Goal: Task Accomplishment & Management: Complete application form

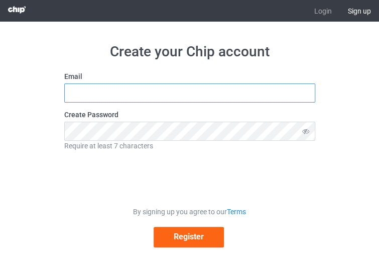
click at [164, 102] on input "text" at bounding box center [189, 92] width 251 height 19
type input "alconsamaricel@gmail.com"
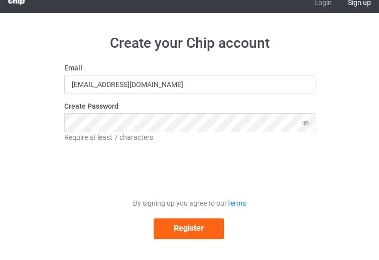
scroll to position [14, 0]
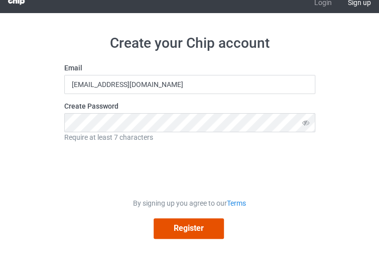
click at [207, 228] on button "Register" at bounding box center [189, 228] width 70 height 21
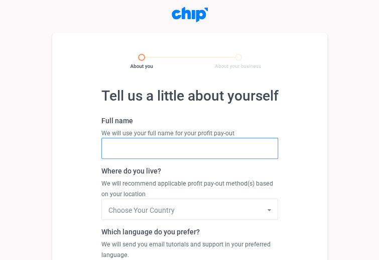
click at [170, 145] on input "text" at bounding box center [189, 148] width 177 height 21
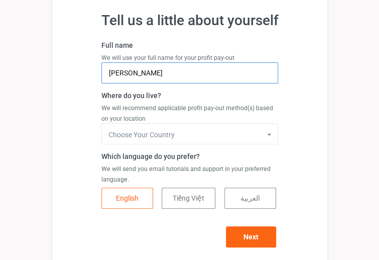
scroll to position [83, 0]
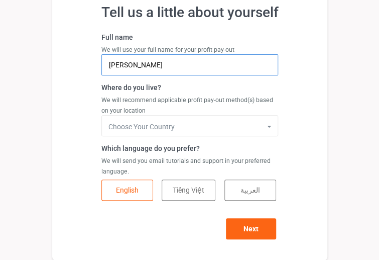
type input "[PERSON_NAME]"
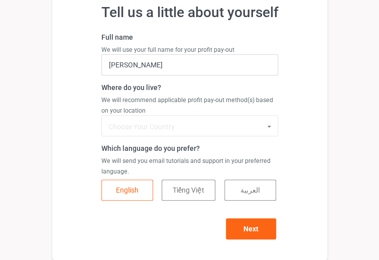
click at [210, 121] on input "text" at bounding box center [190, 126] width 176 height 21
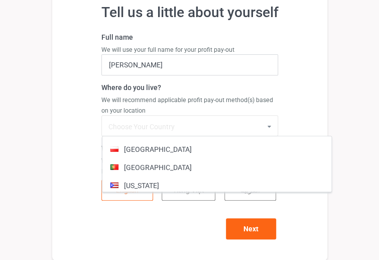
scroll to position [3164, 0]
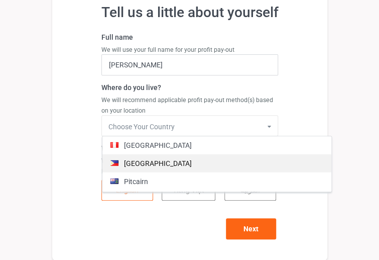
click at [197, 163] on div "[GEOGRAPHIC_DATA]" at bounding box center [216, 163] width 229 height 18
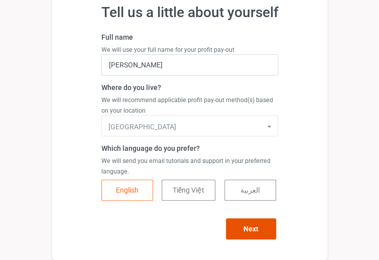
click at [241, 222] on button "Next" at bounding box center [251, 228] width 50 height 21
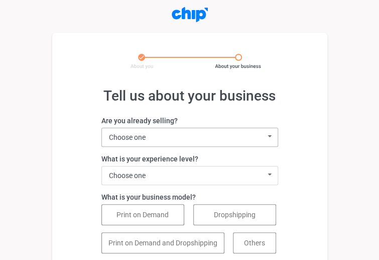
click at [239, 136] on div "Choose one I sell with a different system I'm not selling products yet I'm a Te…" at bounding box center [189, 137] width 177 height 19
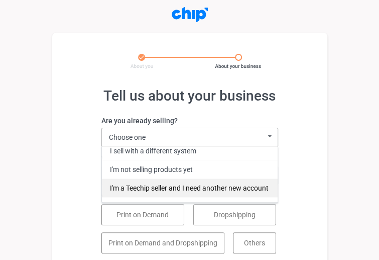
scroll to position [6, 0]
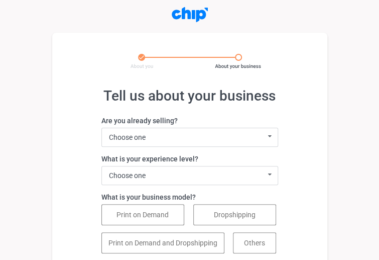
click at [307, 156] on section "Tell us about your business Are you already selling? Choose one I sell with a d…" at bounding box center [189, 178] width 275 height 291
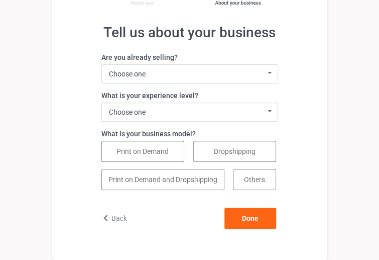
scroll to position [13, 0]
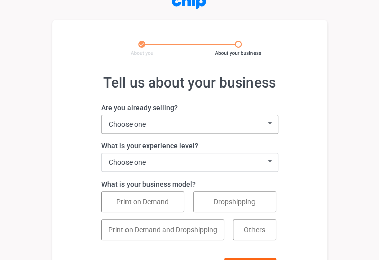
click at [270, 130] on icon at bounding box center [269, 123] width 13 height 17
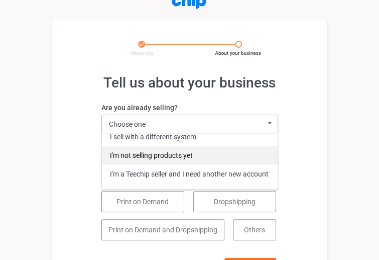
click at [166, 158] on div "I'm not selling products yet" at bounding box center [190, 155] width 176 height 19
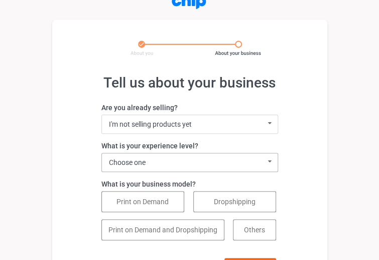
click at [177, 158] on div "Choose one 0 - 1 year (I'm just getting started) 2 - 3 years 4 - 5 years 5+ yea…" at bounding box center [189, 162] width 177 height 19
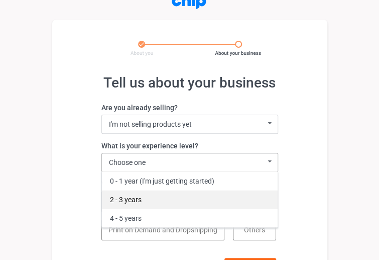
click at [143, 194] on div "2 - 3 years" at bounding box center [190, 199] width 176 height 19
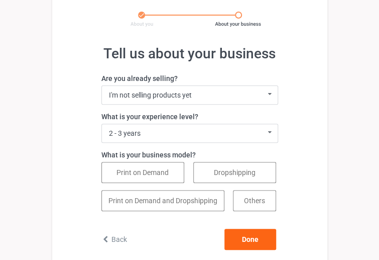
scroll to position [63, 0]
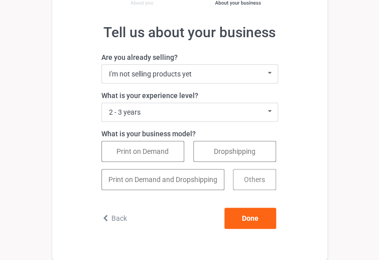
click at [259, 182] on button "Others" at bounding box center [254, 179] width 43 height 21
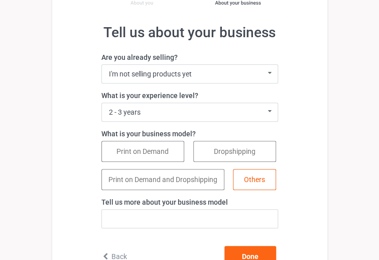
scroll to position [101, 0]
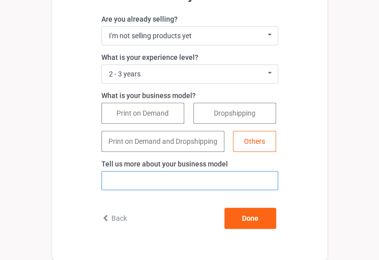
click at [259, 182] on input "text" at bounding box center [189, 180] width 177 height 19
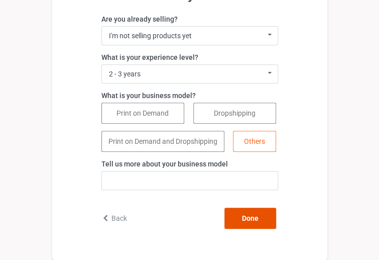
click at [250, 220] on button "Done" at bounding box center [250, 217] width 52 height 21
